Goal: Task Accomplishment & Management: Complete application form

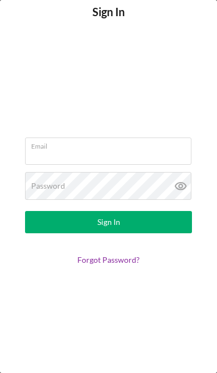
click at [74, 151] on input "Email" at bounding box center [108, 150] width 166 height 27
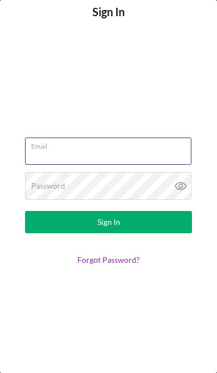
type input "cgovan05@yahoo.com"
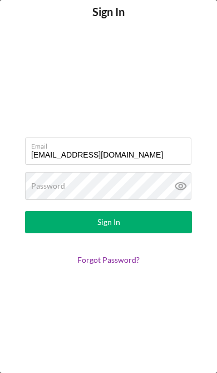
click at [108, 222] on button "Sign In" at bounding box center [108, 222] width 167 height 22
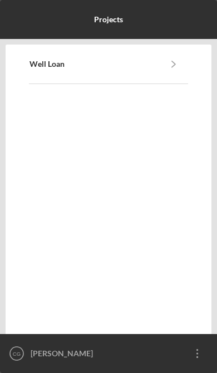
click at [159, 61] on link "Well Loan" at bounding box center [94, 64] width 130 height 9
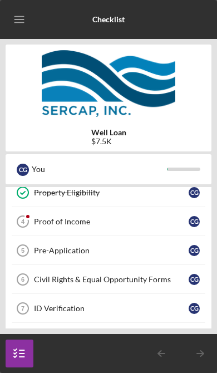
scroll to position [95, 0]
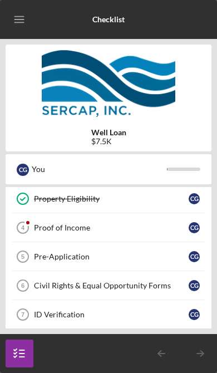
click at [144, 223] on link "Proof of Income 4 Proof of Income C G" at bounding box center [108, 227] width 195 height 29
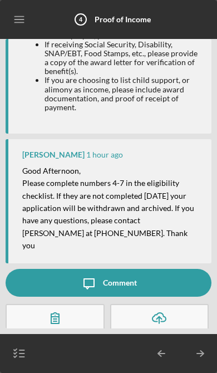
scroll to position [127, 0]
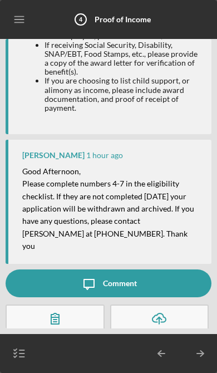
click at [159, 311] on icon "Icon/Upload" at bounding box center [159, 318] width 28 height 28
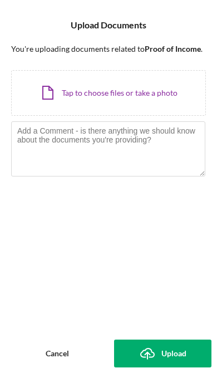
click at [127, 91] on div "Icon/Document Browse or drag files here (max 100MB total) Tap to choose files o…" at bounding box center [108, 93] width 195 height 46
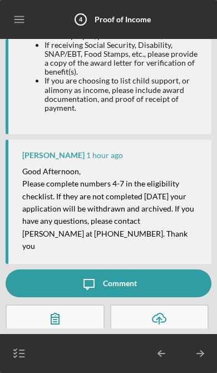
click at [200, 351] on icon "Icon/Table Pagination Arrow" at bounding box center [200, 353] width 28 height 28
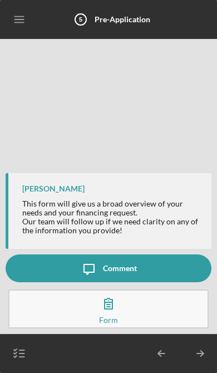
click at [158, 265] on button "Icon/Message Comment" at bounding box center [109, 268] width 206 height 28
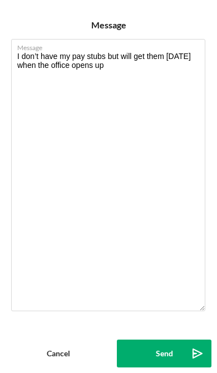
type textarea "I don’t have my pay stubs but will get them [DATE] when the office opens up"
click at [162, 349] on div "Send" at bounding box center [164, 353] width 17 height 28
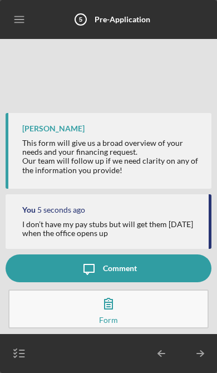
click at [200, 353] on line "button" at bounding box center [200, 353] width 6 height 0
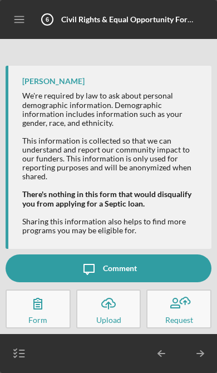
click at [38, 309] on icon "button" at bounding box center [38, 303] width 8 height 11
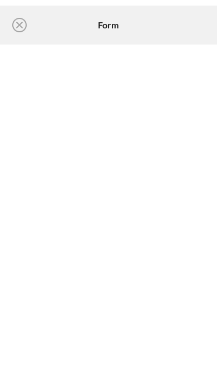
click at [22, 26] on icon "Icon/Close" at bounding box center [20, 25] width 28 height 28
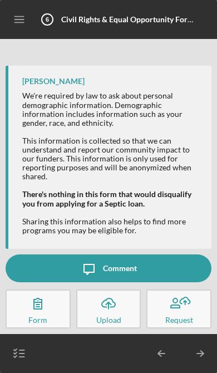
click at [199, 349] on icon "Icon/Table Pagination Arrow" at bounding box center [200, 353] width 28 height 28
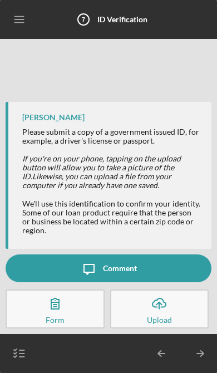
click at [161, 303] on icon "Icon/Upload" at bounding box center [159, 303] width 28 height 28
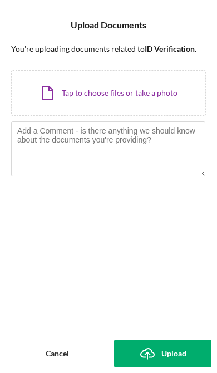
click at [121, 95] on div "Icon/Document Browse or drag files here (max 100MB total) Tap to choose files o…" at bounding box center [108, 93] width 195 height 46
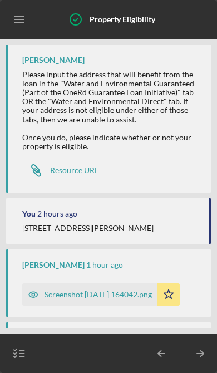
scroll to position [189, 0]
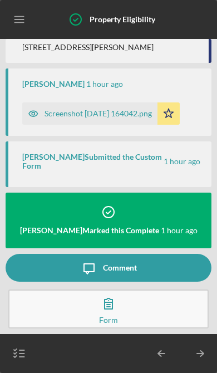
click at [109, 311] on icon "button" at bounding box center [109, 303] width 28 height 28
click at [191, 353] on icon "Icon/Table Pagination Arrow" at bounding box center [200, 353] width 28 height 28
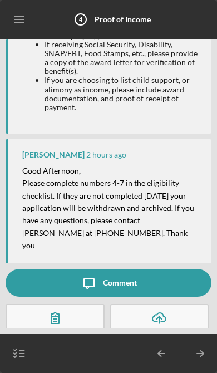
scroll to position [127, 0]
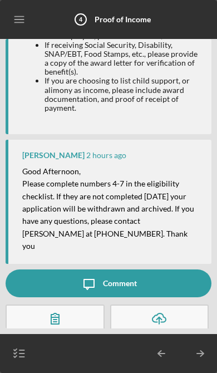
click at [197, 353] on line "button" at bounding box center [200, 353] width 6 height 0
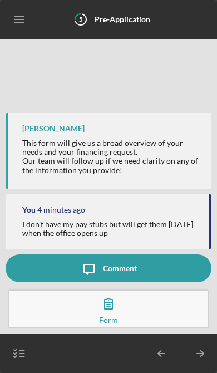
click at [197, 352] on icon "Icon/Table Pagination Arrow" at bounding box center [200, 353] width 28 height 28
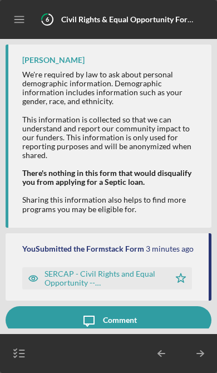
scroll to position [42, 0]
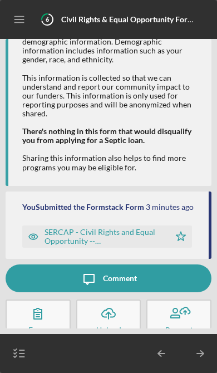
click at [196, 350] on icon "Icon/Table Pagination Arrow" at bounding box center [200, 353] width 28 height 28
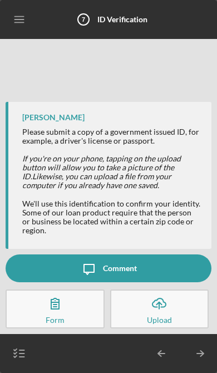
click at [154, 306] on icon "button" at bounding box center [158, 302] width 13 height 8
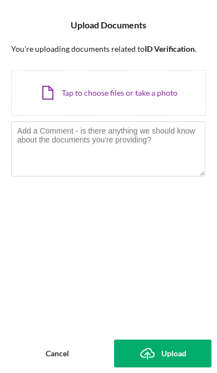
click at [111, 91] on div "Icon/Document Browse or drag files here (max 100MB total) Tap to choose files o…" at bounding box center [108, 93] width 195 height 46
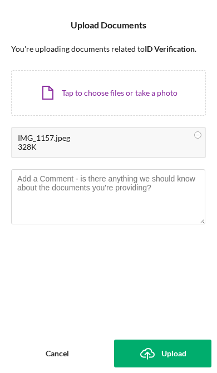
click at [153, 140] on div "IMG_1157.jpeg" at bounding box center [108, 138] width 181 height 9
click at [171, 352] on div "Upload" at bounding box center [173, 353] width 25 height 28
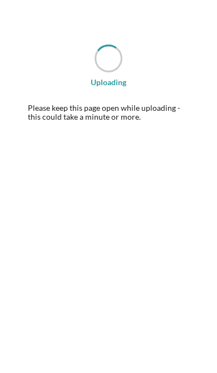
scroll to position [15, 0]
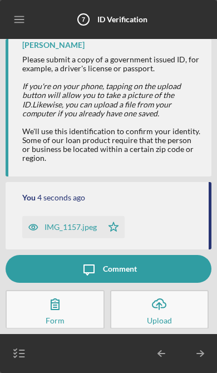
click at [199, 349] on icon "Icon/Table Pagination Arrow" at bounding box center [200, 353] width 28 height 28
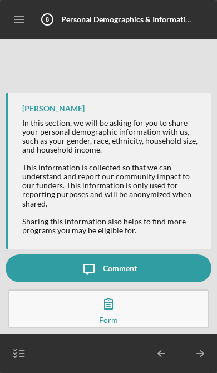
click at [208, 345] on icon "Icon/Table Pagination Arrow" at bounding box center [200, 353] width 28 height 28
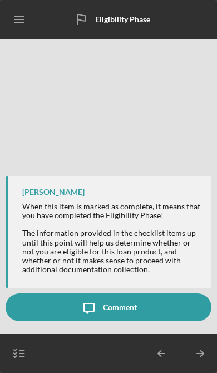
click at [199, 350] on icon "Icon/Table Pagination Arrow" at bounding box center [200, 353] width 28 height 28
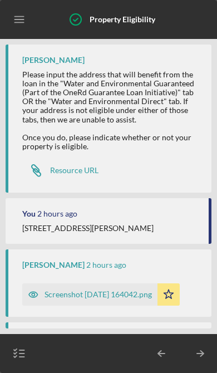
scroll to position [189, 0]
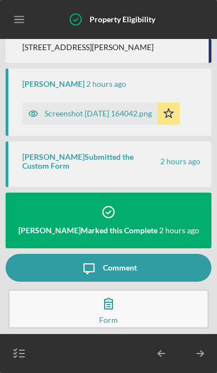
click at [201, 349] on icon "Icon/Table Pagination Arrow" at bounding box center [200, 353] width 28 height 28
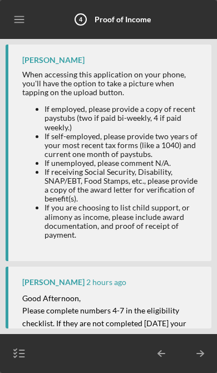
scroll to position [127, 0]
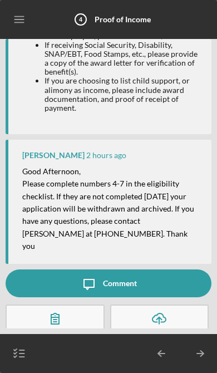
click at [200, 352] on icon "Icon/Table Pagination Arrow" at bounding box center [200, 353] width 28 height 28
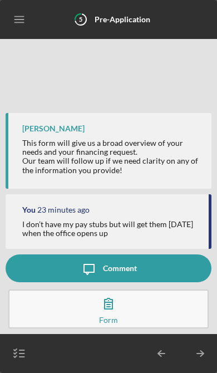
click at [198, 353] on line "button" at bounding box center [200, 353] width 6 height 0
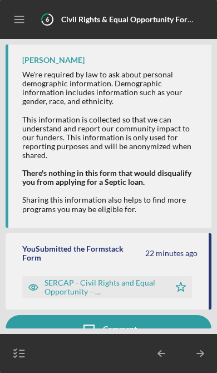
scroll to position [51, 0]
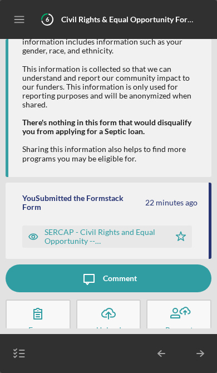
click at [199, 353] on line "button" at bounding box center [200, 353] width 6 height 0
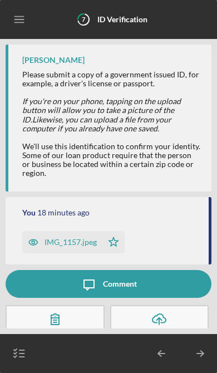
scroll to position [15, 0]
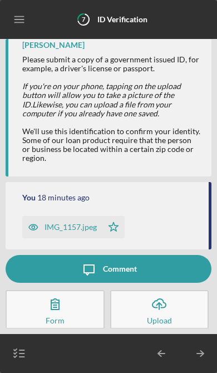
click at [191, 353] on icon "Icon/Table Pagination Arrow" at bounding box center [200, 353] width 28 height 28
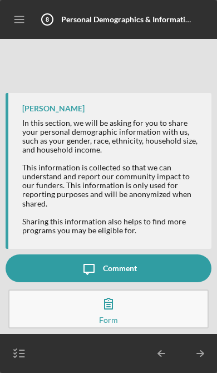
click at [198, 355] on icon "Icon/Table Pagination Arrow" at bounding box center [200, 353] width 28 height 28
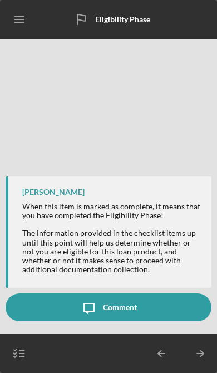
click at [200, 353] on line "button" at bounding box center [200, 353] width 6 height 0
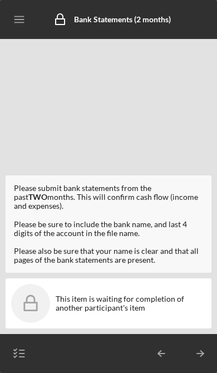
click at [100, 303] on div "This item is waiting for completion of another participant's item" at bounding box center [131, 303] width 150 height 18
click at [196, 349] on icon "Icon/Table Pagination Arrow" at bounding box center [200, 353] width 28 height 28
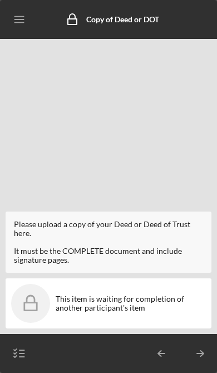
click at [158, 352] on icon "Icon/Table Pagination Arrow" at bounding box center [161, 353] width 28 height 28
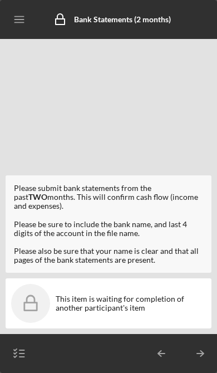
click at [101, 19] on b "Bank Statements (2 months)" at bounding box center [122, 18] width 97 height 9
click at [23, 21] on icon "Icon/Menu" at bounding box center [19, 19] width 25 height 25
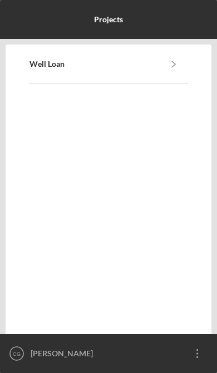
click at [173, 66] on polyline "button" at bounding box center [173, 64] width 3 height 6
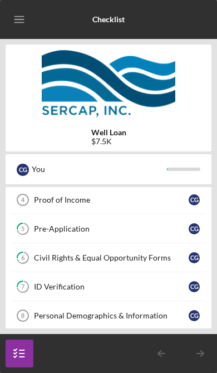
scroll to position [122, 0]
click at [151, 228] on div "Pre-Application" at bounding box center [111, 229] width 155 height 9
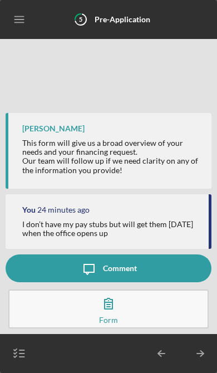
click at [113, 308] on icon "button" at bounding box center [109, 303] width 28 height 28
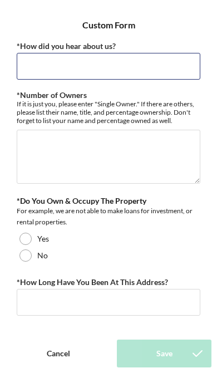
click at [104, 65] on input "*How did you hear about us?" at bounding box center [109, 66] width 184 height 27
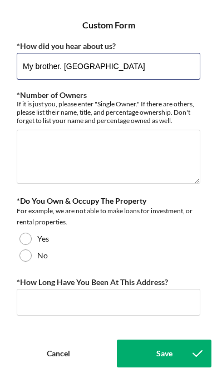
type input "My brother. [GEOGRAPHIC_DATA]"
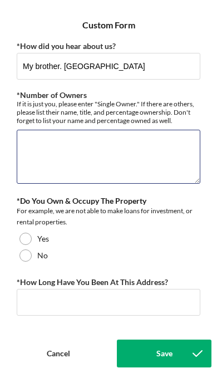
click at [57, 149] on textarea "*Number of Owners" at bounding box center [109, 156] width 184 height 53
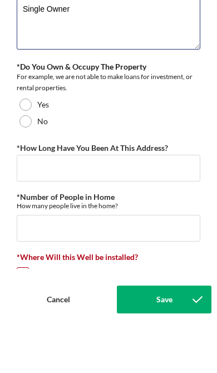
scroll to position [82, 0]
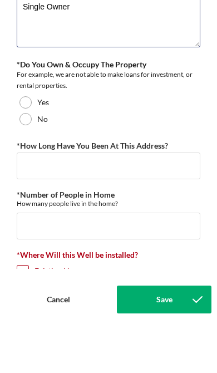
type textarea "Single Owner"
click at [23, 150] on div at bounding box center [25, 156] width 12 height 12
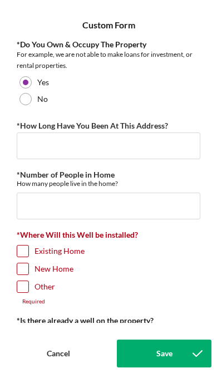
scroll to position [157, 0]
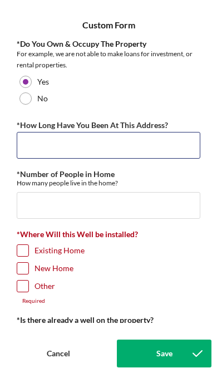
click at [127, 146] on input "*How Long Have You Been At This Address?" at bounding box center [109, 145] width 184 height 27
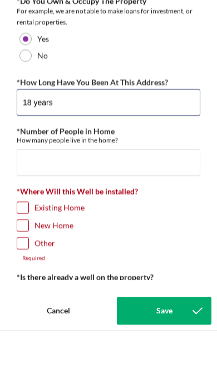
type input "18 years"
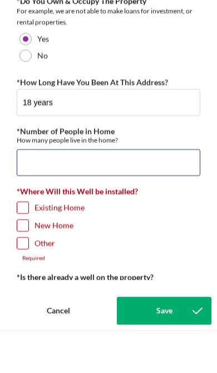
click at [116, 192] on input "*Number of People in Home" at bounding box center [109, 205] width 184 height 27
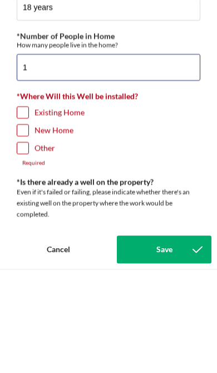
scroll to position [197, 0]
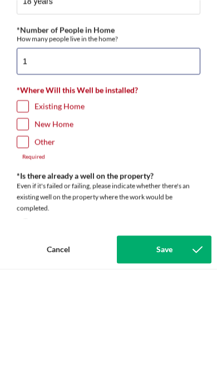
type input "1"
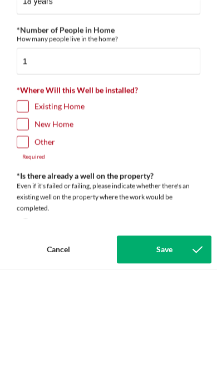
click at [23, 205] on input "Existing Home" at bounding box center [22, 210] width 11 height 11
checkbox input "true"
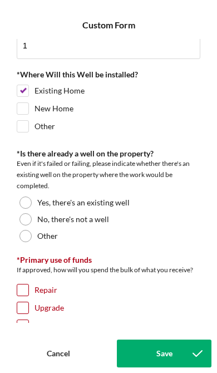
scroll to position [318, 0]
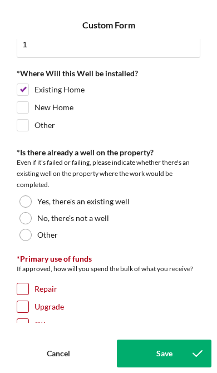
click at [26, 204] on div at bounding box center [25, 201] width 12 height 12
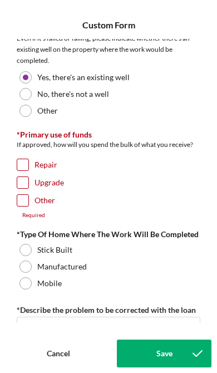
scroll to position [443, 0]
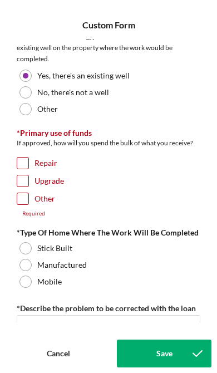
click at [23, 162] on input "Repair" at bounding box center [22, 162] width 11 height 11
checkbox input "true"
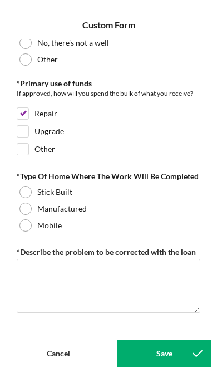
scroll to position [494, 0]
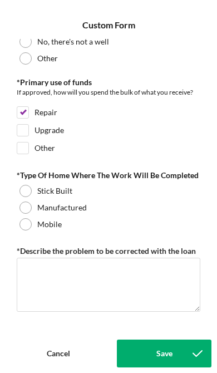
click at [24, 208] on div at bounding box center [25, 207] width 12 height 12
click at [23, 226] on div at bounding box center [25, 224] width 12 height 12
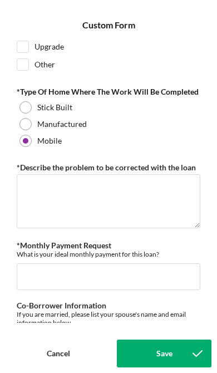
scroll to position [579, 0]
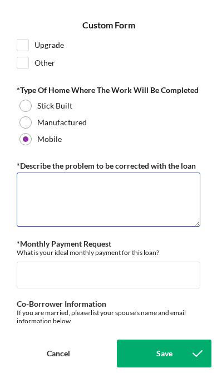
click at [48, 195] on textarea "*Describe the problem to be corrected with the loan" at bounding box center [109, 198] width 184 height 53
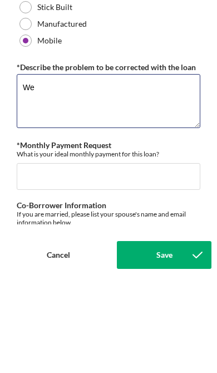
type textarea "W"
type textarea "N"
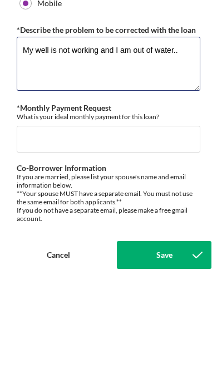
scroll to position [614, 0]
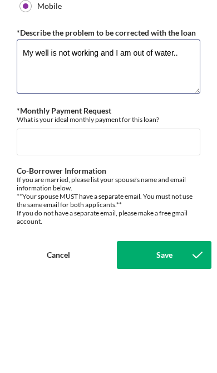
type textarea "My well is not working and I am out of water.."
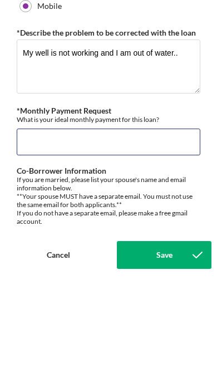
click at [80, 227] on input "*Monthly Payment Request" at bounding box center [109, 240] width 184 height 27
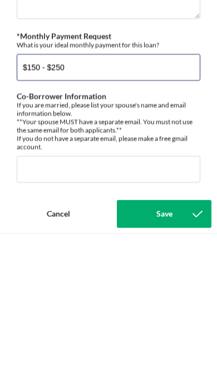
scroll to position [650, 0]
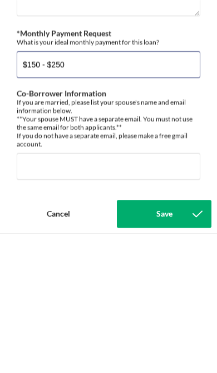
type input "$150 - $250"
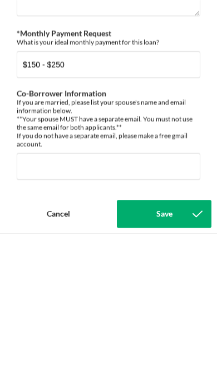
click at [187, 238] on div "If you are married, please list your spouse's name and email information below.…" at bounding box center [109, 263] width 184 height 50
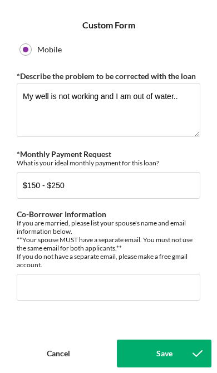
scroll to position [673, 0]
click at [164, 347] on div "Save" at bounding box center [164, 353] width 16 height 28
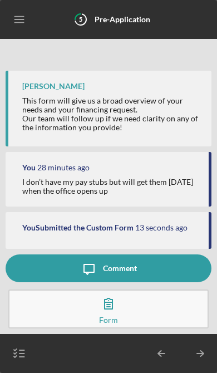
click at [200, 351] on icon "Icon/Table Pagination Arrow" at bounding box center [200, 353] width 28 height 28
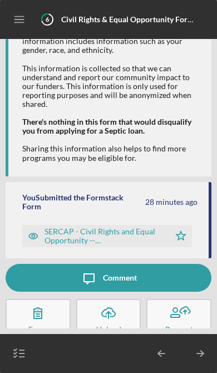
scroll to position [51, 0]
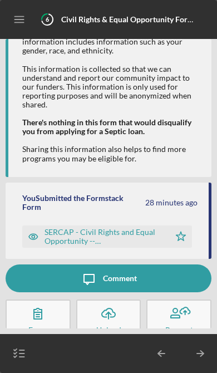
click at [200, 349] on icon "Icon/Table Pagination Arrow" at bounding box center [200, 353] width 28 height 28
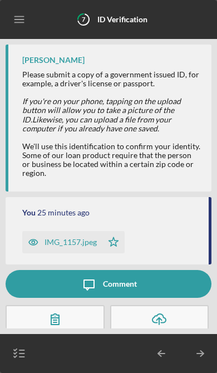
scroll to position [15, 0]
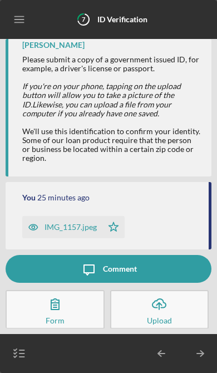
click at [200, 350] on icon "Icon/Table Pagination Arrow" at bounding box center [200, 353] width 28 height 28
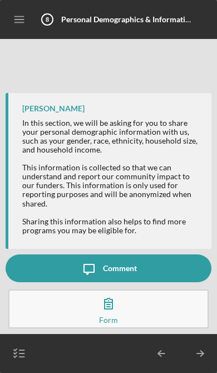
click at [200, 349] on icon "Icon/Table Pagination Arrow" at bounding box center [200, 353] width 28 height 28
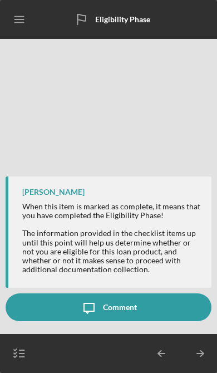
click at [200, 349] on icon "Icon/Table Pagination Arrow" at bounding box center [200, 353] width 28 height 28
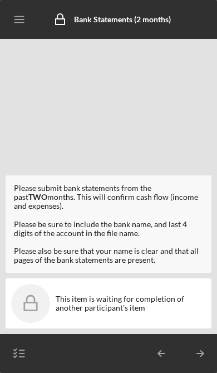
click at [141, 208] on div "Please submit bank statements from the past TWO months. This will confirm cash …" at bounding box center [108, 197] width 189 height 27
click at [147, 234] on div "Please be sure to include the bank name, and last 4 digits of the account in th…" at bounding box center [108, 229] width 189 height 18
click at [169, 223] on div "Please be sure to include the bank name, and last 4 digits of the account in th…" at bounding box center [108, 229] width 189 height 18
click at [110, 231] on div "Please be sure to include the bank name, and last 4 digits of the account in th…" at bounding box center [108, 229] width 189 height 18
click at [123, 197] on div "Please submit bank statements from the past TWO months. This will confirm cash …" at bounding box center [108, 197] width 189 height 27
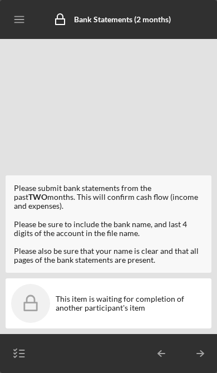
click at [198, 353] on line "button" at bounding box center [200, 353] width 6 height 0
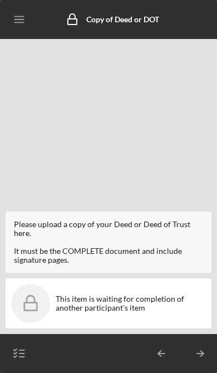
click at [197, 353] on line "button" at bounding box center [200, 353] width 6 height 0
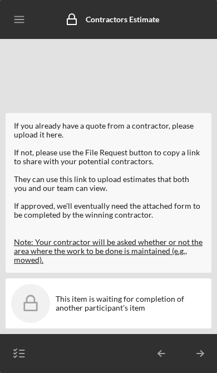
click at [201, 352] on icon "Icon/Table Pagination Arrow" at bounding box center [200, 353] width 28 height 28
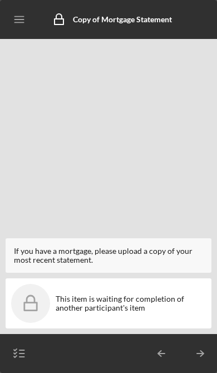
click at [196, 350] on icon "Icon/Table Pagination Arrow" at bounding box center [200, 353] width 28 height 28
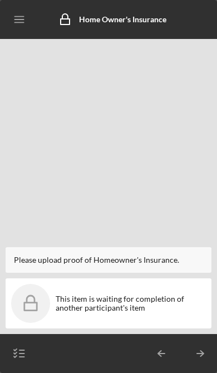
click at [159, 350] on icon "Icon/Table Pagination Arrow" at bounding box center [161, 353] width 28 height 28
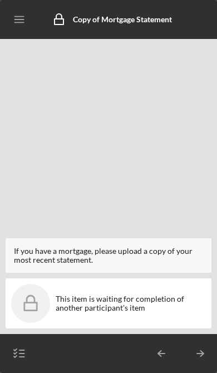
click at [158, 347] on icon "Icon/Table Pagination Arrow" at bounding box center [161, 353] width 28 height 28
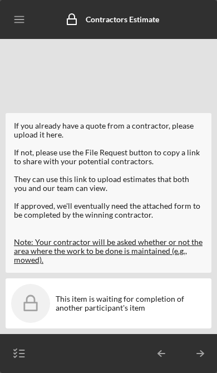
click at [156, 350] on icon "Icon/Table Pagination Arrow" at bounding box center [161, 353] width 28 height 28
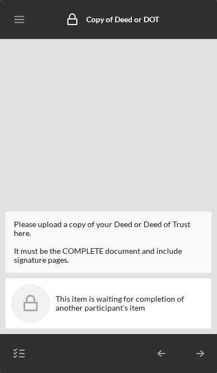
click at [162, 355] on icon "Icon/Table Pagination Arrow" at bounding box center [161, 353] width 28 height 28
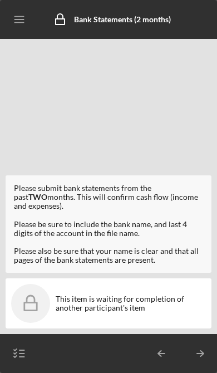
click at [162, 354] on icon "Icon/Table Pagination Arrow" at bounding box center [161, 353] width 28 height 28
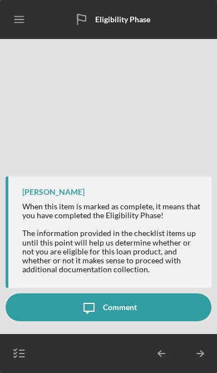
click at [157, 354] on icon "Icon/Table Pagination Arrow" at bounding box center [161, 353] width 28 height 28
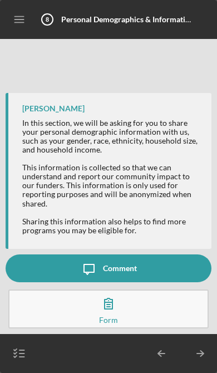
click at [200, 348] on icon "Icon/Table Pagination Arrow" at bounding box center [200, 353] width 28 height 28
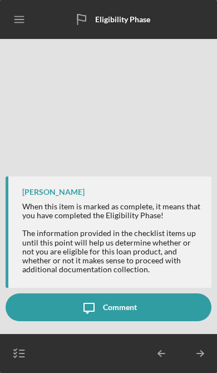
click at [200, 350] on icon "Icon/Table Pagination Arrow" at bounding box center [200, 353] width 28 height 28
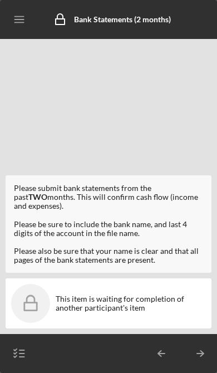
click at [163, 351] on icon "Icon/Table Pagination Arrow" at bounding box center [161, 353] width 28 height 28
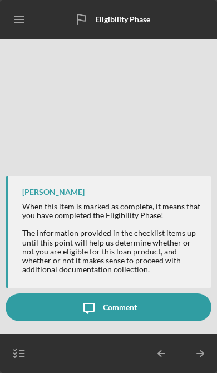
click at [127, 300] on div "Comment" at bounding box center [120, 307] width 34 height 28
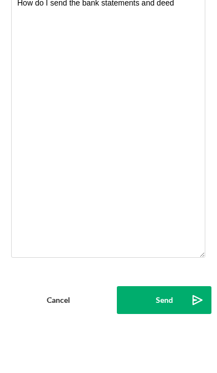
type textarea "How do I send the bank statements and deed"
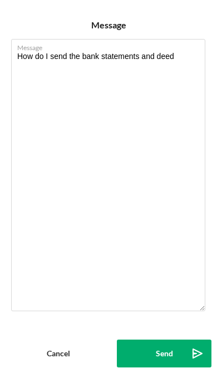
click at [154, 350] on button "Send Icon/icon-invite-send" at bounding box center [164, 353] width 95 height 28
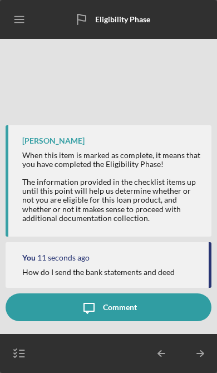
click at [22, 350] on line "button" at bounding box center [21, 350] width 5 height 0
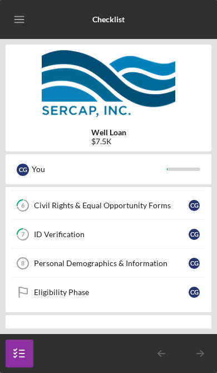
scroll to position [169, 0]
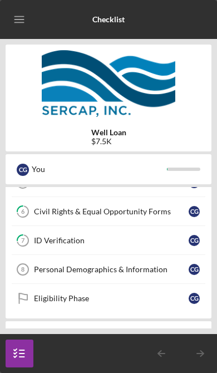
click at [114, 266] on div "Personal Demographics & Information" at bounding box center [111, 269] width 155 height 9
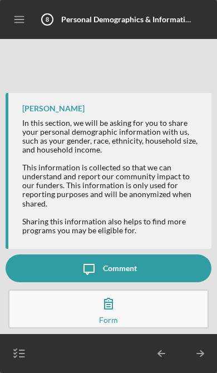
click at [195, 349] on icon "Icon/Table Pagination Arrow" at bounding box center [200, 353] width 28 height 28
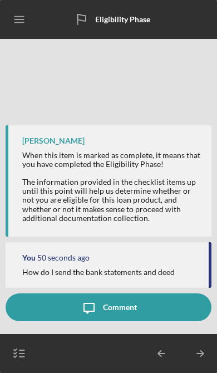
click at [162, 351] on icon "Icon/Table Pagination Arrow" at bounding box center [161, 353] width 28 height 28
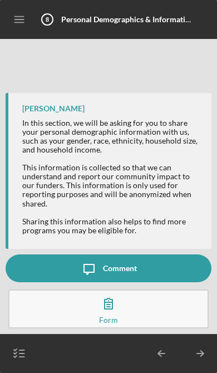
click at [162, 190] on div "This information is collected so that we can understand and report our communit…" at bounding box center [111, 185] width 178 height 45
click at [107, 309] on icon "button" at bounding box center [109, 303] width 28 height 28
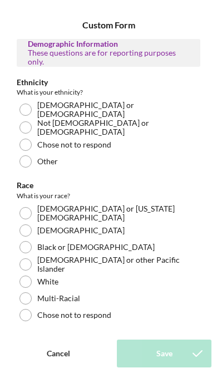
click at [23, 126] on div at bounding box center [25, 127] width 12 height 12
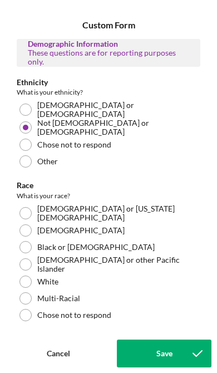
click at [26, 243] on div at bounding box center [25, 247] width 12 height 12
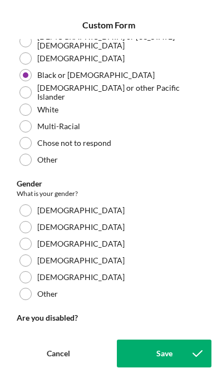
scroll to position [175, 0]
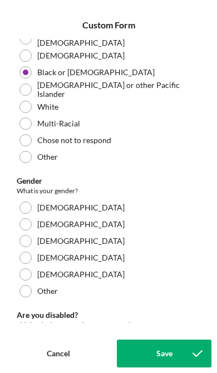
click at [26, 201] on div at bounding box center [25, 207] width 12 height 12
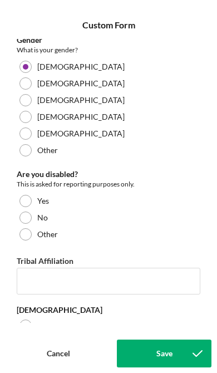
scroll to position [318, 0]
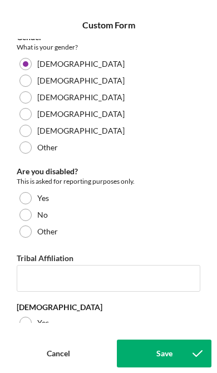
click at [24, 193] on div at bounding box center [25, 198] width 12 height 12
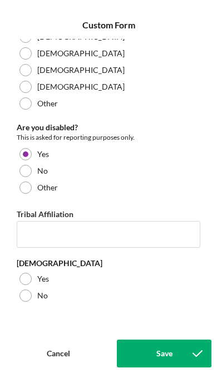
scroll to position [362, 0]
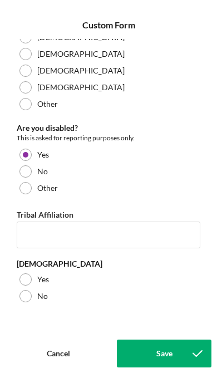
click at [24, 274] on div at bounding box center [25, 279] width 12 height 12
click at [167, 345] on div "Save" at bounding box center [164, 353] width 16 height 28
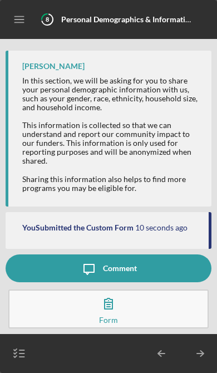
click at [196, 344] on icon "Icon/Table Pagination Arrow" at bounding box center [200, 353] width 28 height 28
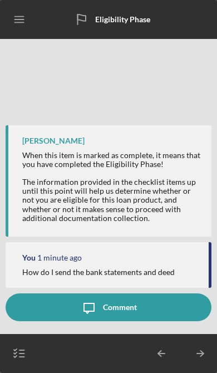
click at [138, 202] on div "When this item is marked as complete, it means that you have completed the Elig…" at bounding box center [111, 187] width 178 height 72
click at [21, 353] on line "button" at bounding box center [21, 353] width 5 height 0
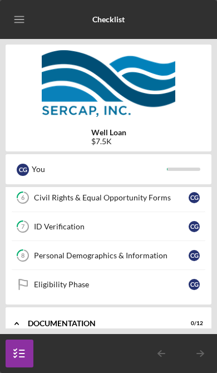
scroll to position [184, 0]
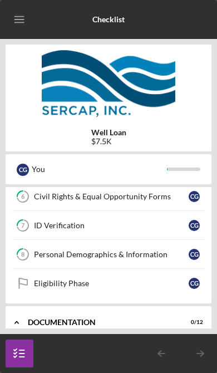
click at [120, 282] on div "Eligibility Phase" at bounding box center [111, 283] width 155 height 9
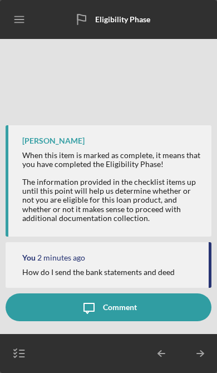
click at [20, 348] on icon "button" at bounding box center [20, 353] width 28 height 28
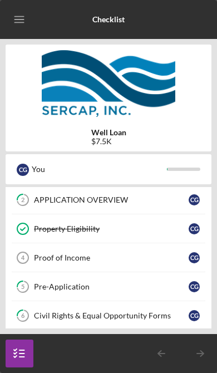
scroll to position [65, 0]
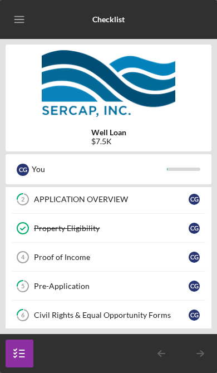
click at [120, 258] on div "Proof of Income" at bounding box center [111, 257] width 155 height 9
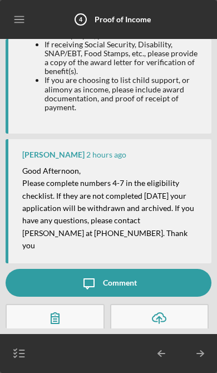
scroll to position [127, 0]
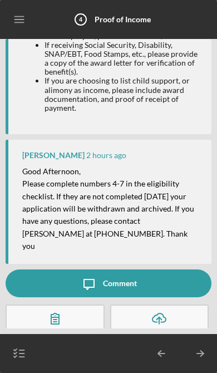
click at [19, 354] on icon "button" at bounding box center [20, 353] width 28 height 28
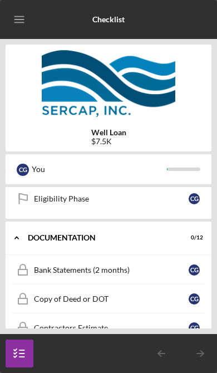
scroll to position [269, 0]
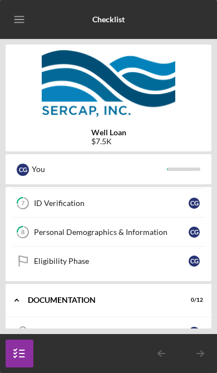
click at [25, 350] on icon "button" at bounding box center [20, 353] width 28 height 28
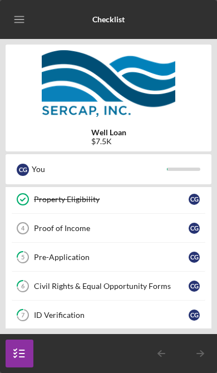
scroll to position [102, 0]
